Goal: Book appointment/travel/reservation

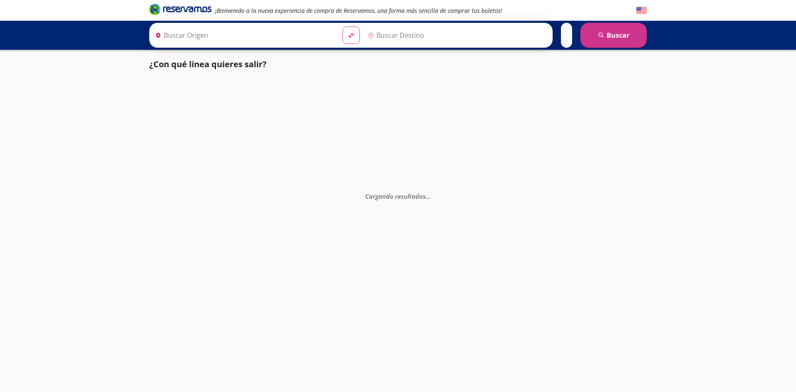
type input "[GEOGRAPHIC_DATA], [GEOGRAPHIC_DATA]"
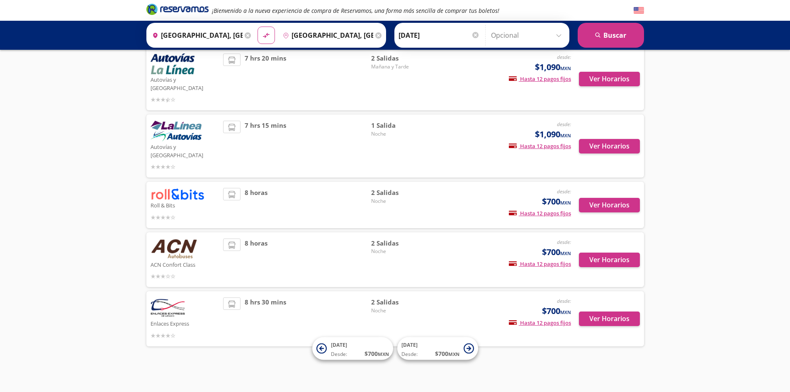
scroll to position [197, 0]
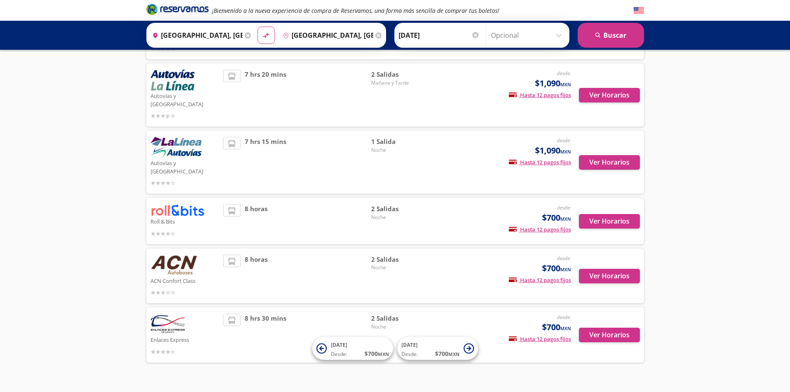
click at [183, 204] on img at bounding box center [178, 210] width 54 height 12
click at [609, 214] on button "Ver Horarios" at bounding box center [609, 221] width 61 height 15
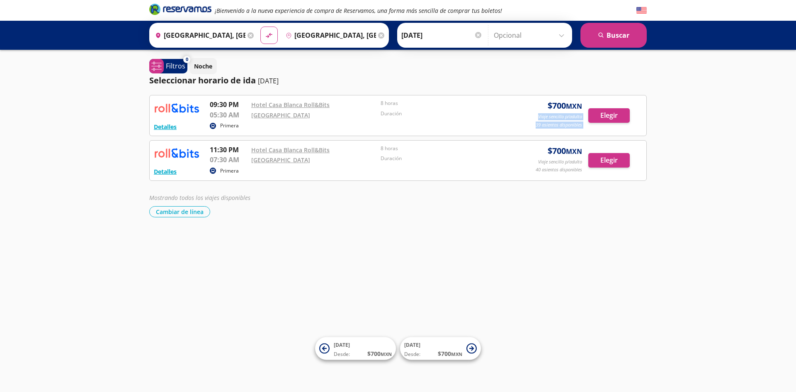
drag, startPoint x: 535, startPoint y: 109, endPoint x: 591, endPoint y: 101, distance: 57.4
click at [591, 101] on div "Detalles Primera 09:30 PM Hotel Casa Blanca Roll&Bits 05:30 AM Oxxo Hotel RIU 8…" at bounding box center [398, 116] width 489 height 32
click at [590, 95] on div "Detalles Primera 09:30 PM Hotel Casa Blanca Roll&Bits 05:30 AM Oxxo Hotel RIU 8…" at bounding box center [398, 115] width 498 height 41
drag, startPoint x: 358, startPoint y: 103, endPoint x: 240, endPoint y: 97, distance: 118.3
click at [240, 97] on div "Detalles Primera 09:30 PM Hotel Casa Blanca Roll&Bits 05:30 AM Oxxo Hotel RIU 8…" at bounding box center [398, 115] width 498 height 41
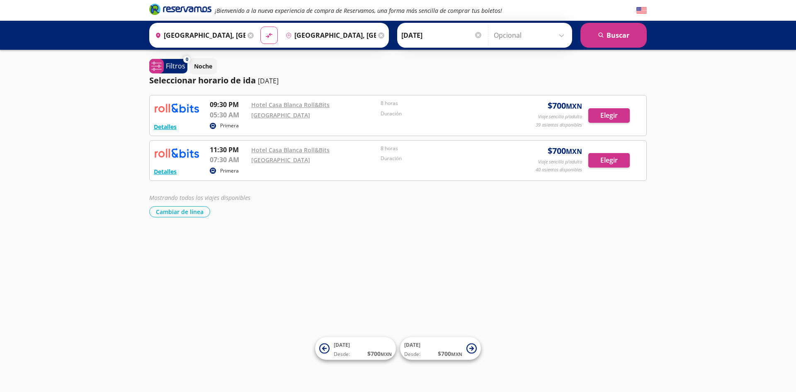
click at [342, 84] on div "Seleccionar horario de ida [DATE]" at bounding box center [398, 80] width 498 height 12
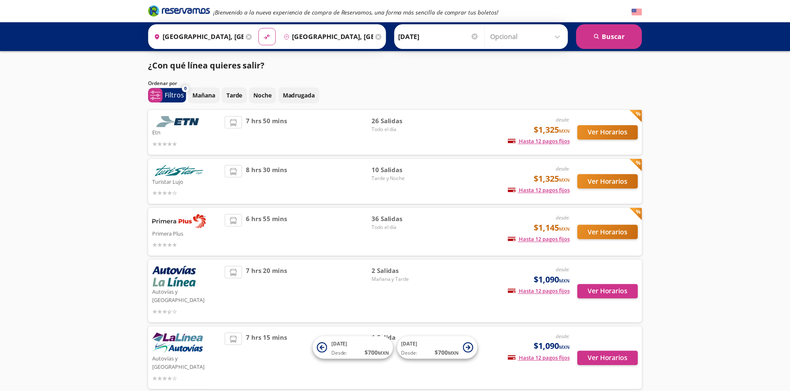
scroll to position [197, 0]
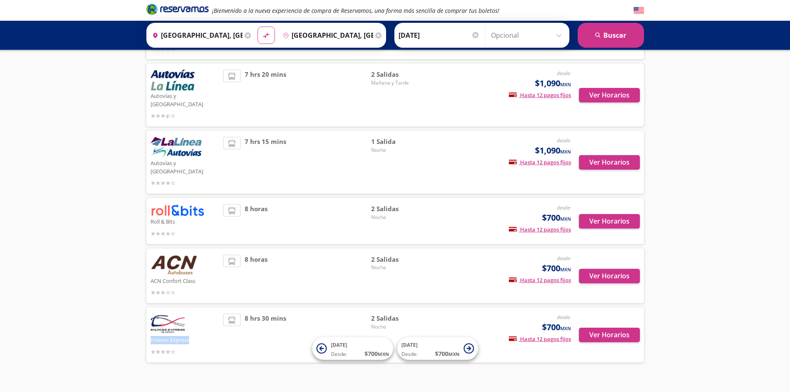
drag, startPoint x: 150, startPoint y: 326, endPoint x: 195, endPoint y: 319, distance: 45.6
click at [195, 334] on p "Enlaces Express" at bounding box center [185, 339] width 69 height 10
click at [207, 334] on p "Enlaces Express" at bounding box center [185, 339] width 69 height 10
drag, startPoint x: 406, startPoint y: 137, endPoint x: 354, endPoint y: 139, distance: 51.9
click at [354, 139] on div "7 hrs 15 mins 1 Salida Noche" at bounding box center [326, 162] width 206 height 51
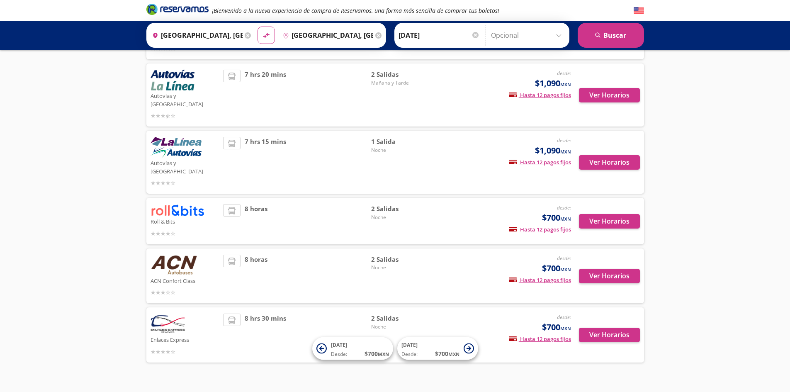
click at [407, 152] on div "1 Salida Noche" at bounding box center [400, 162] width 58 height 51
